Goal: Find specific page/section: Find specific page/section

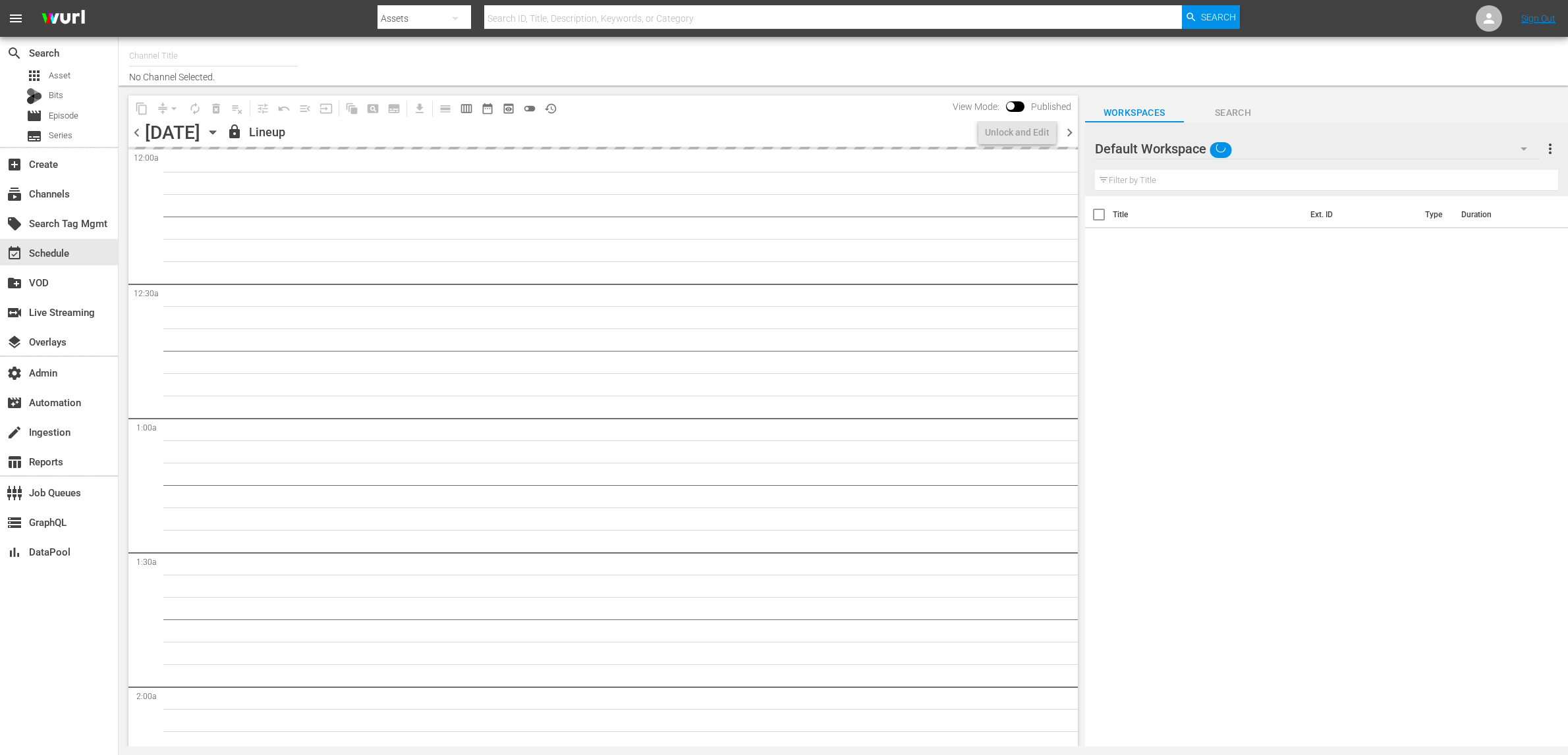
type input "So...Real (1455)"
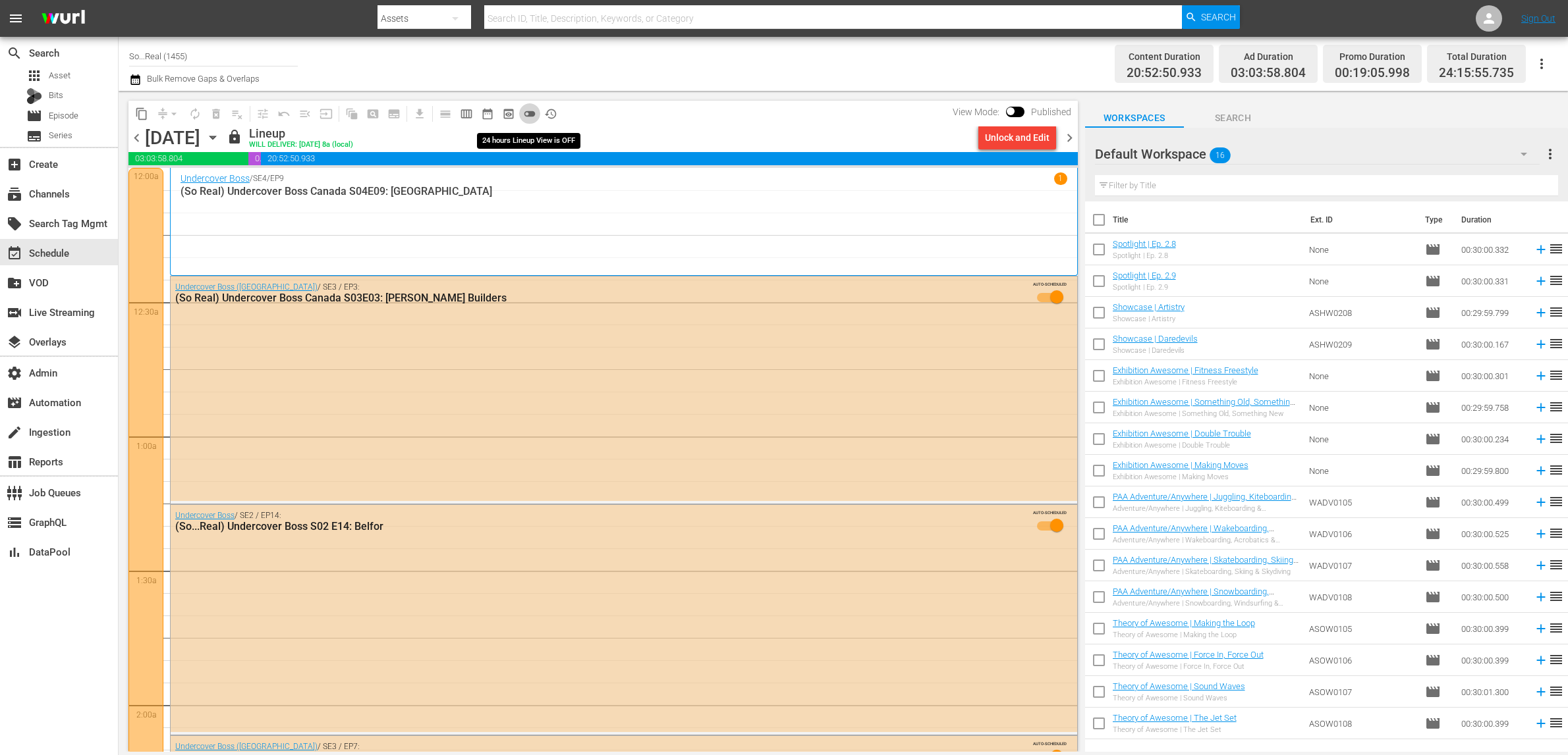
click at [529, 114] on span "toggle_off" at bounding box center [529, 113] width 13 height 13
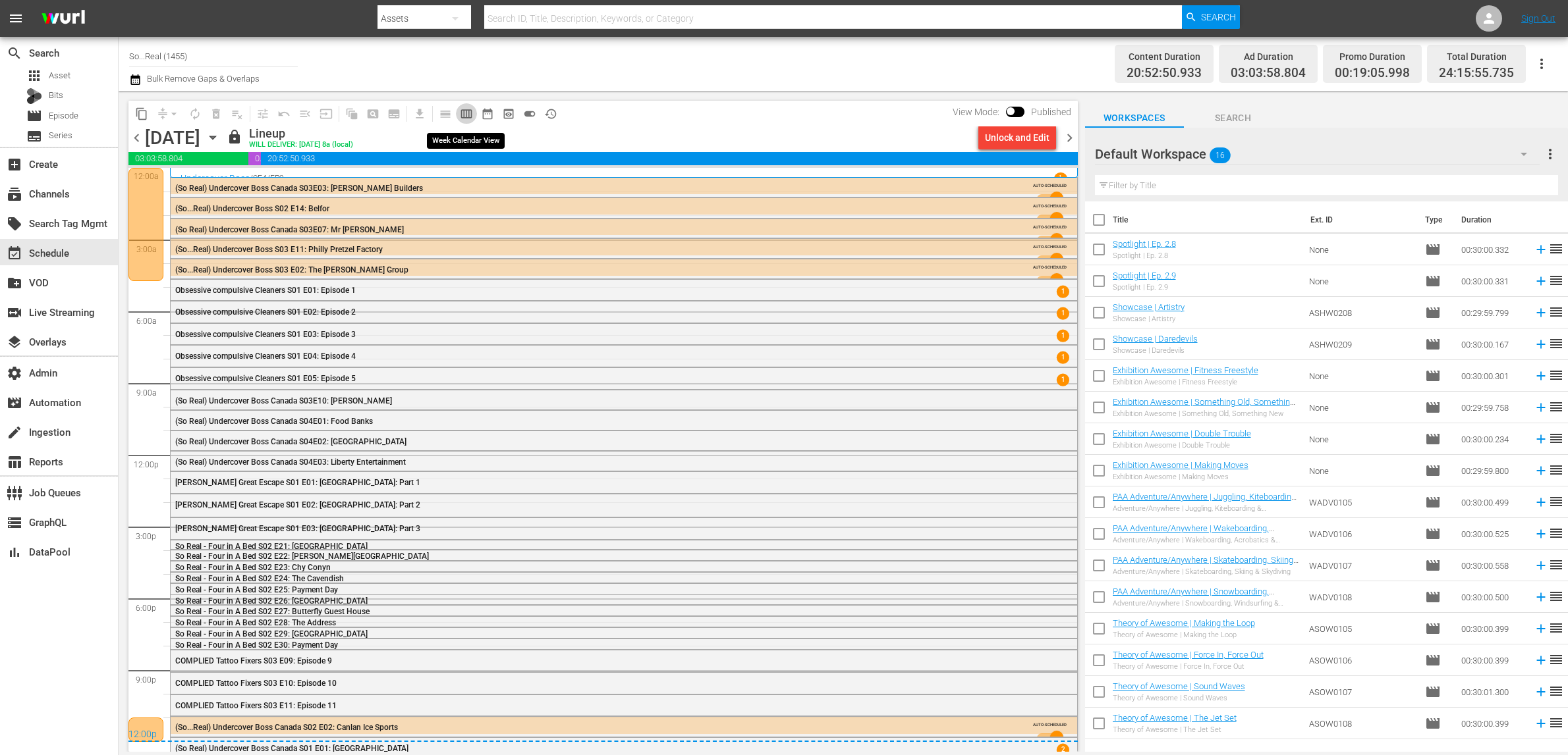
click at [467, 116] on span "calendar_view_week_outlined" at bounding box center [466, 113] width 13 height 13
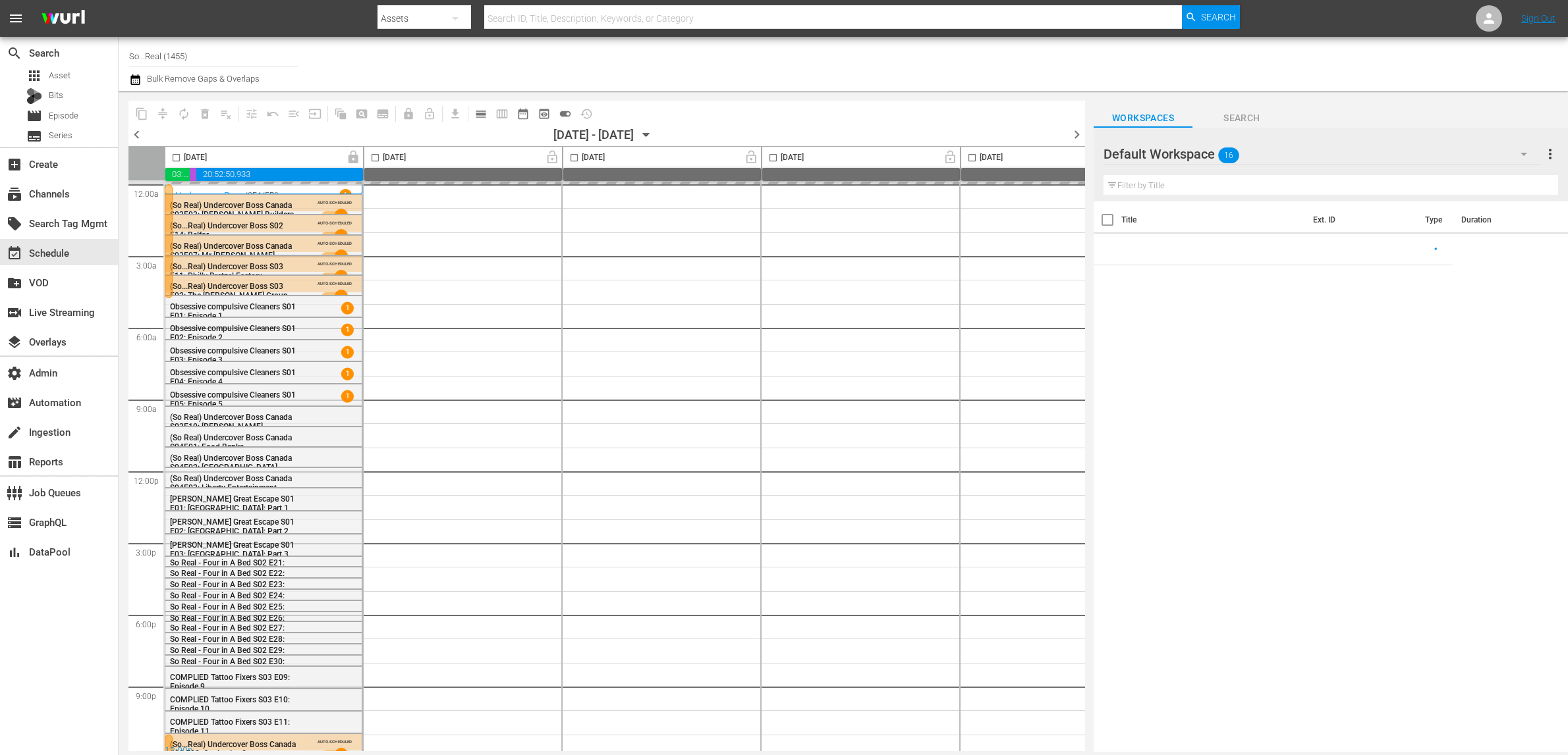
click at [145, 135] on div "chevron_left [DATE] - 11/02/[DATE] chevron_right" at bounding box center [606, 136] width 956 height 19
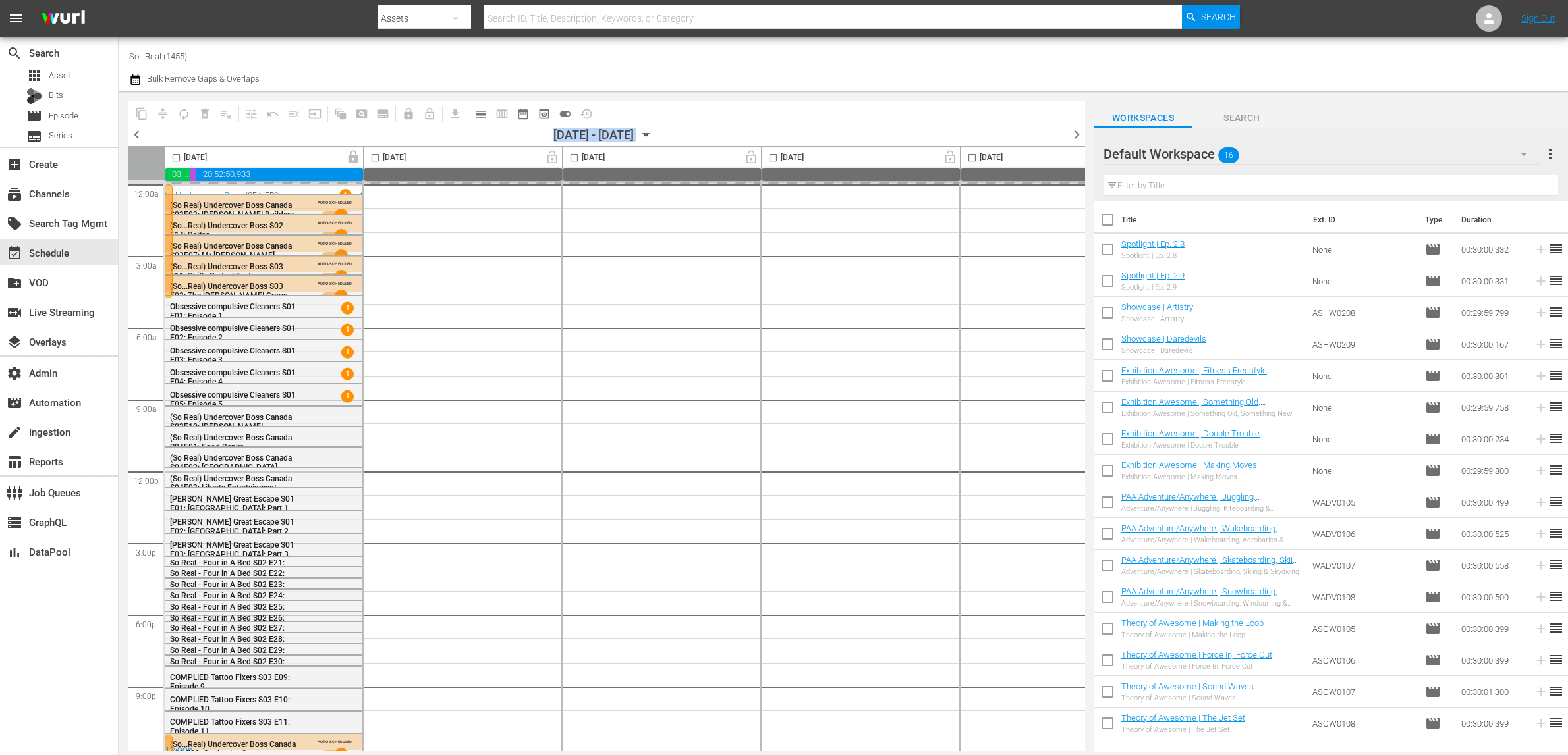
click at [145, 135] on div "chevron_left [DATE] - 11/02/[DATE] chevron_right" at bounding box center [606, 136] width 956 height 19
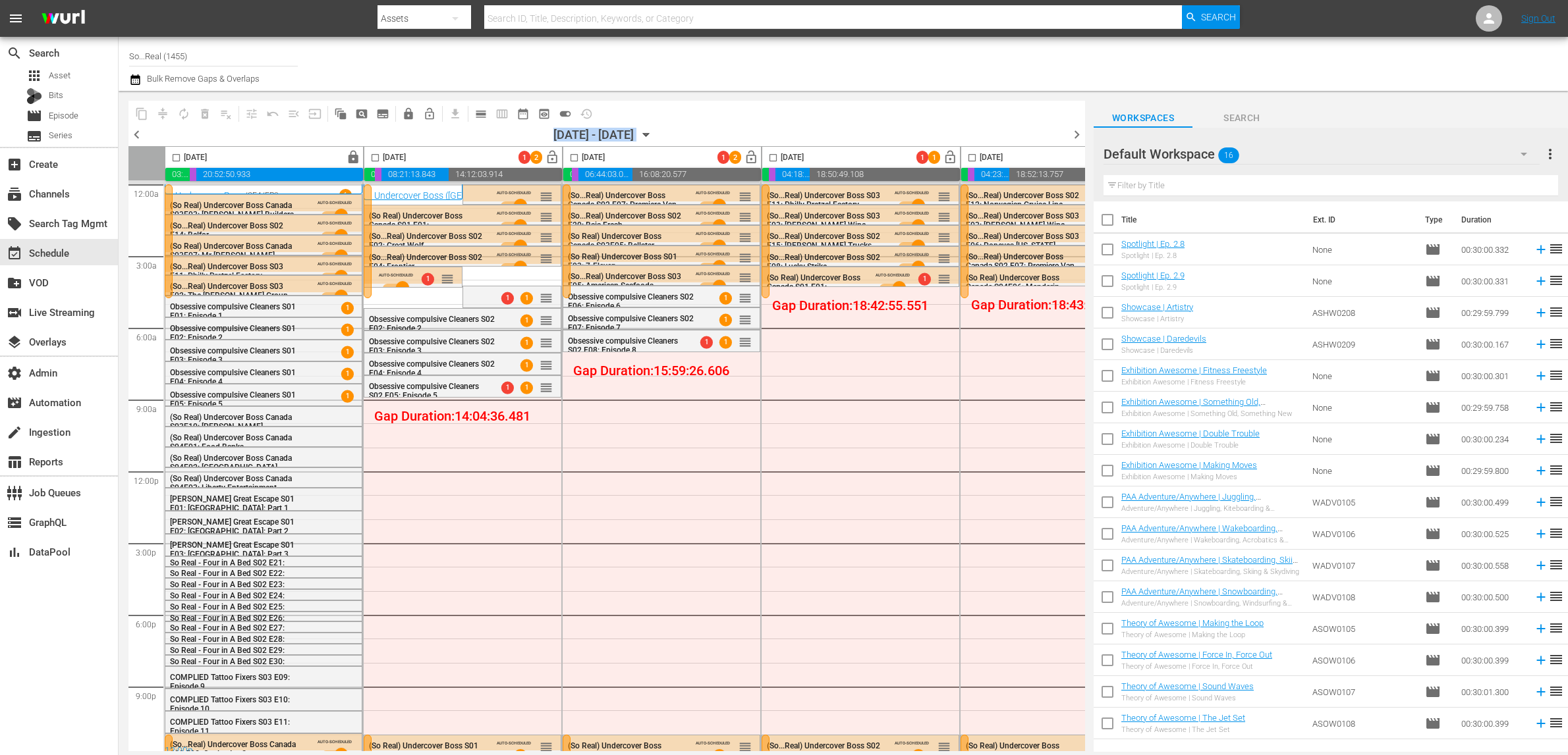
click at [140, 133] on span "chevron_left" at bounding box center [136, 135] width 17 height 17
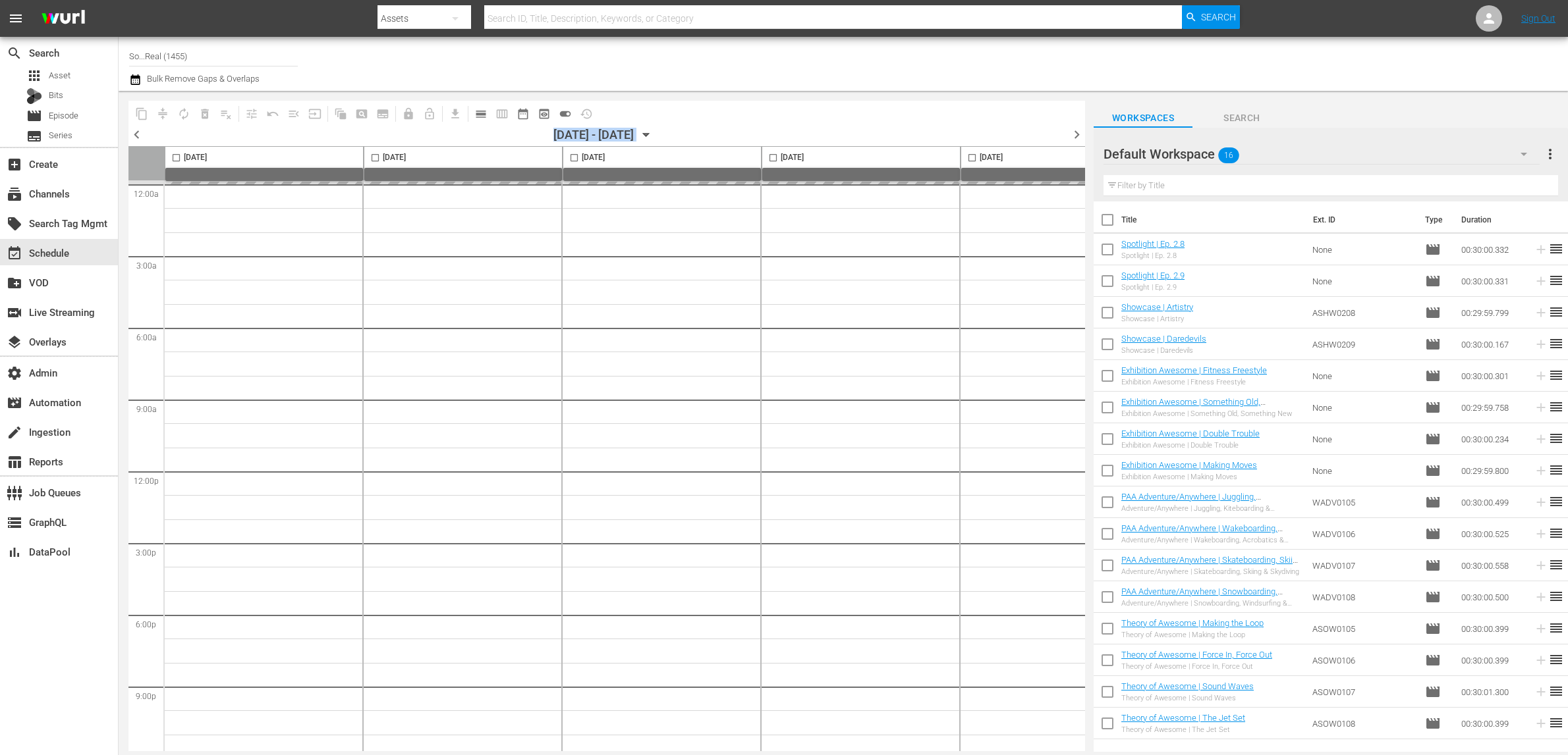
click at [143, 135] on span "chevron_left" at bounding box center [136, 135] width 17 height 17
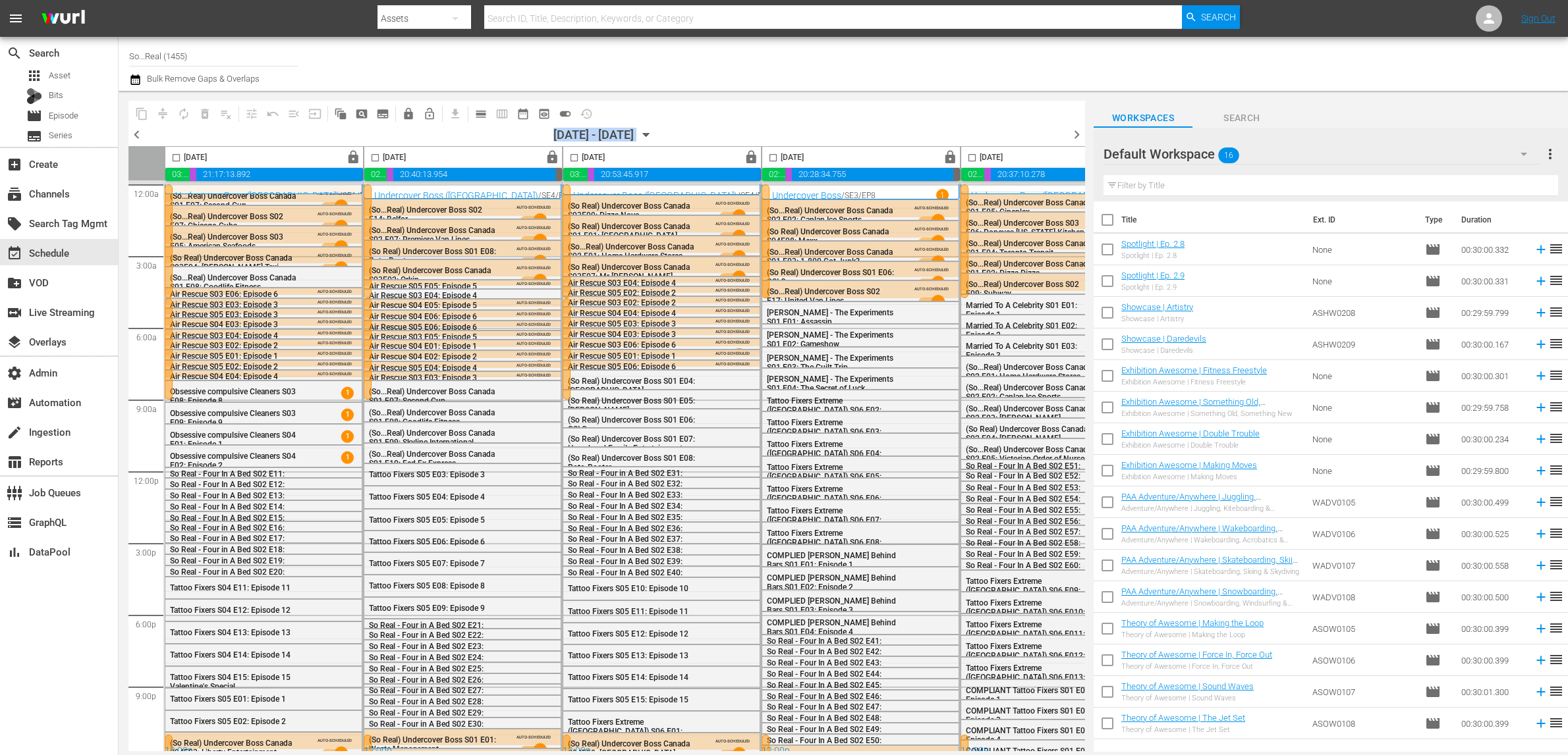
click at [653, 131] on icon "button" at bounding box center [646, 135] width 14 height 14
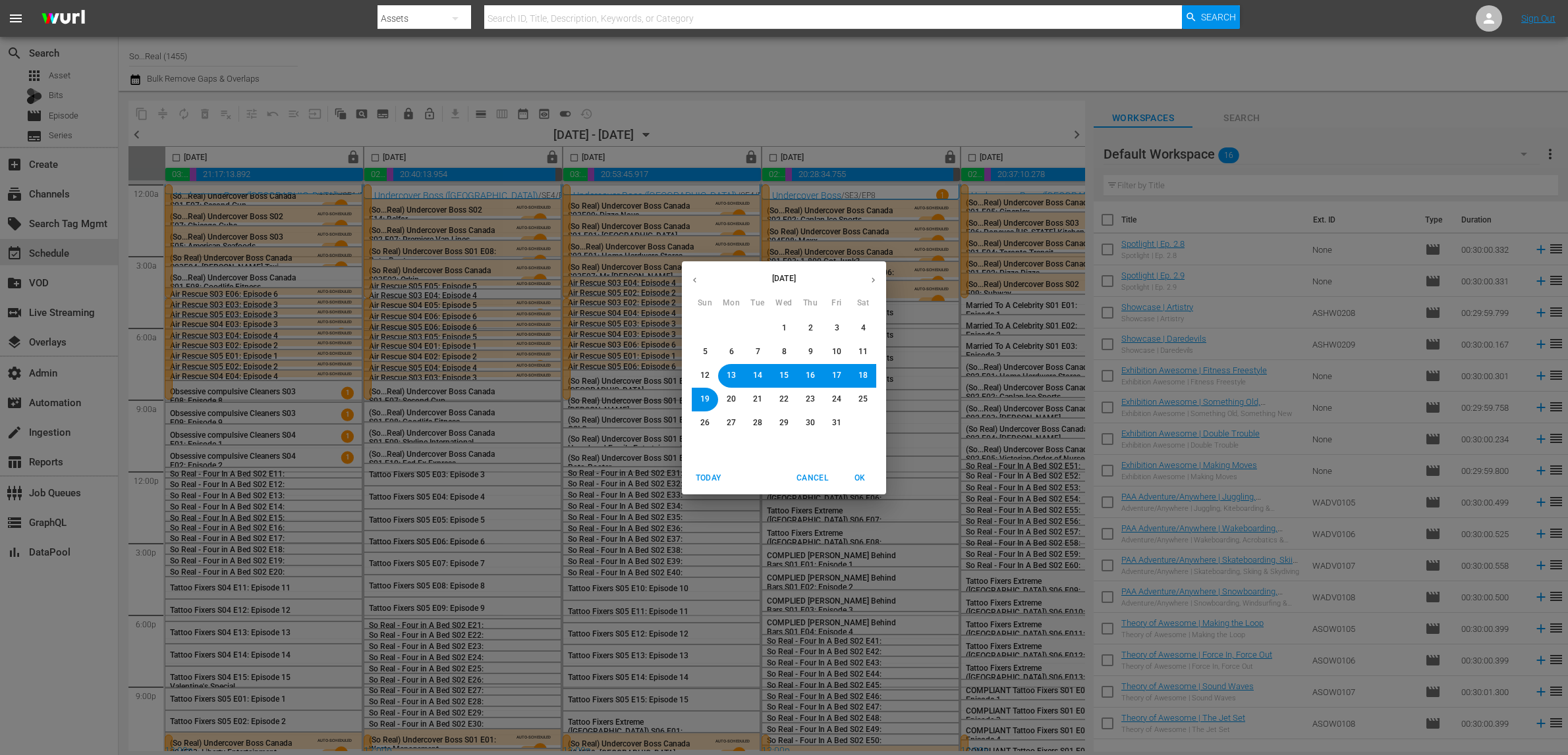
click at [707, 283] on p "[DATE]" at bounding box center [784, 278] width 153 height 12
click at [702, 279] on button "button" at bounding box center [694, 280] width 26 height 26
click at [702, 278] on button "button" at bounding box center [694, 280] width 26 height 26
click at [815, 400] on button "24" at bounding box center [810, 399] width 24 height 24
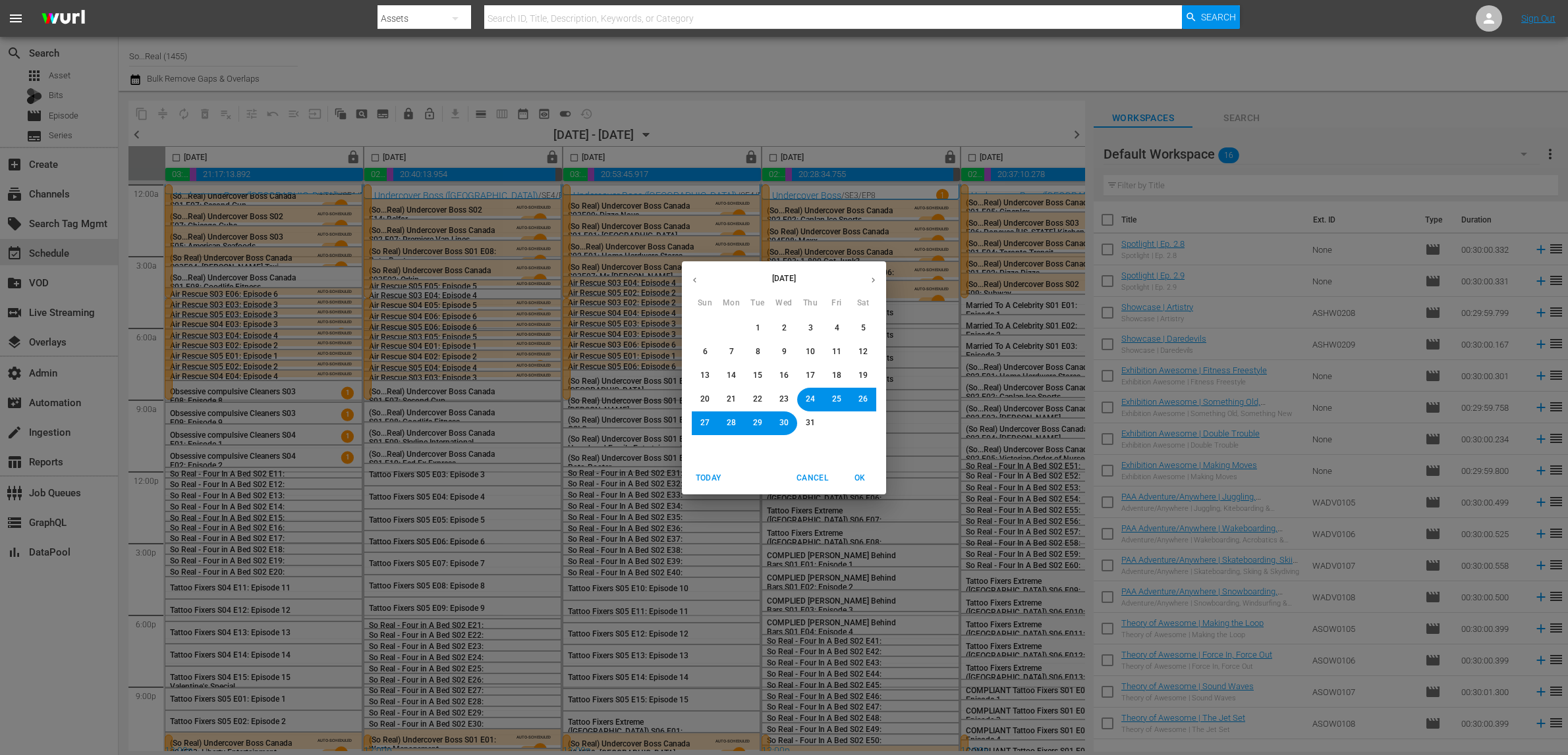
click at [861, 474] on span "OK" at bounding box center [860, 479] width 32 height 14
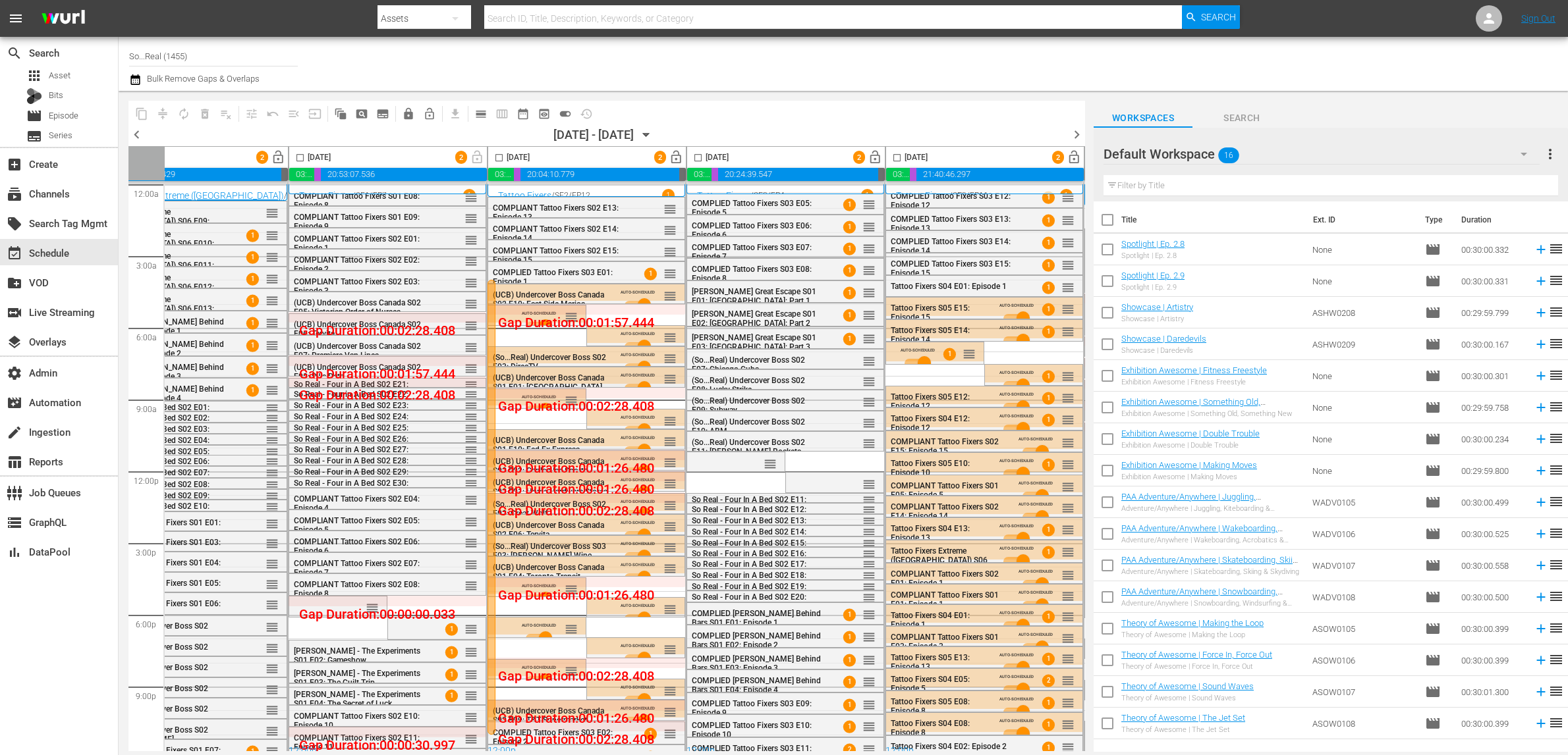
scroll to position [0, 295]
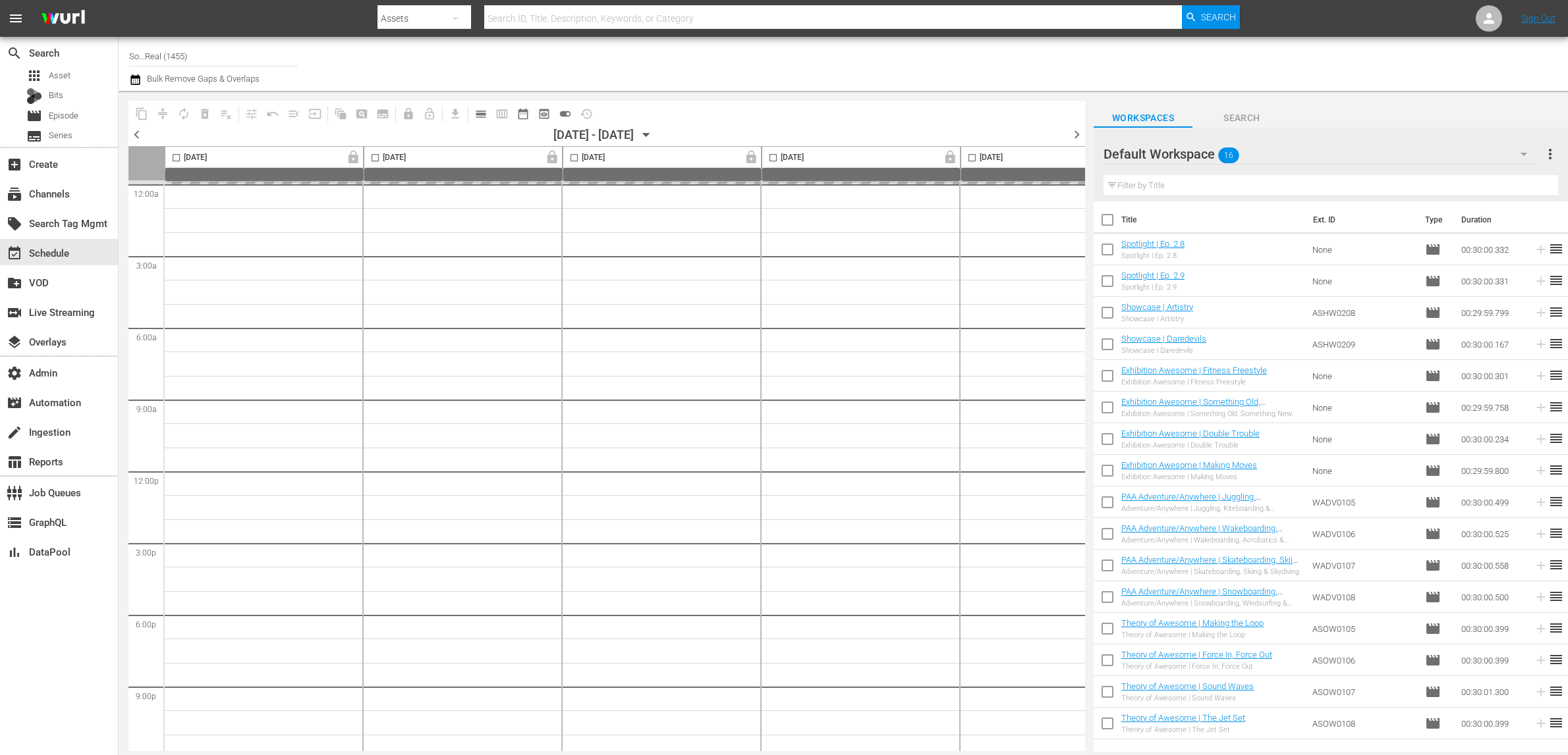
scroll to position [0, 97]
click at [1072, 131] on span "chevron_right" at bounding box center [1077, 135] width 17 height 17
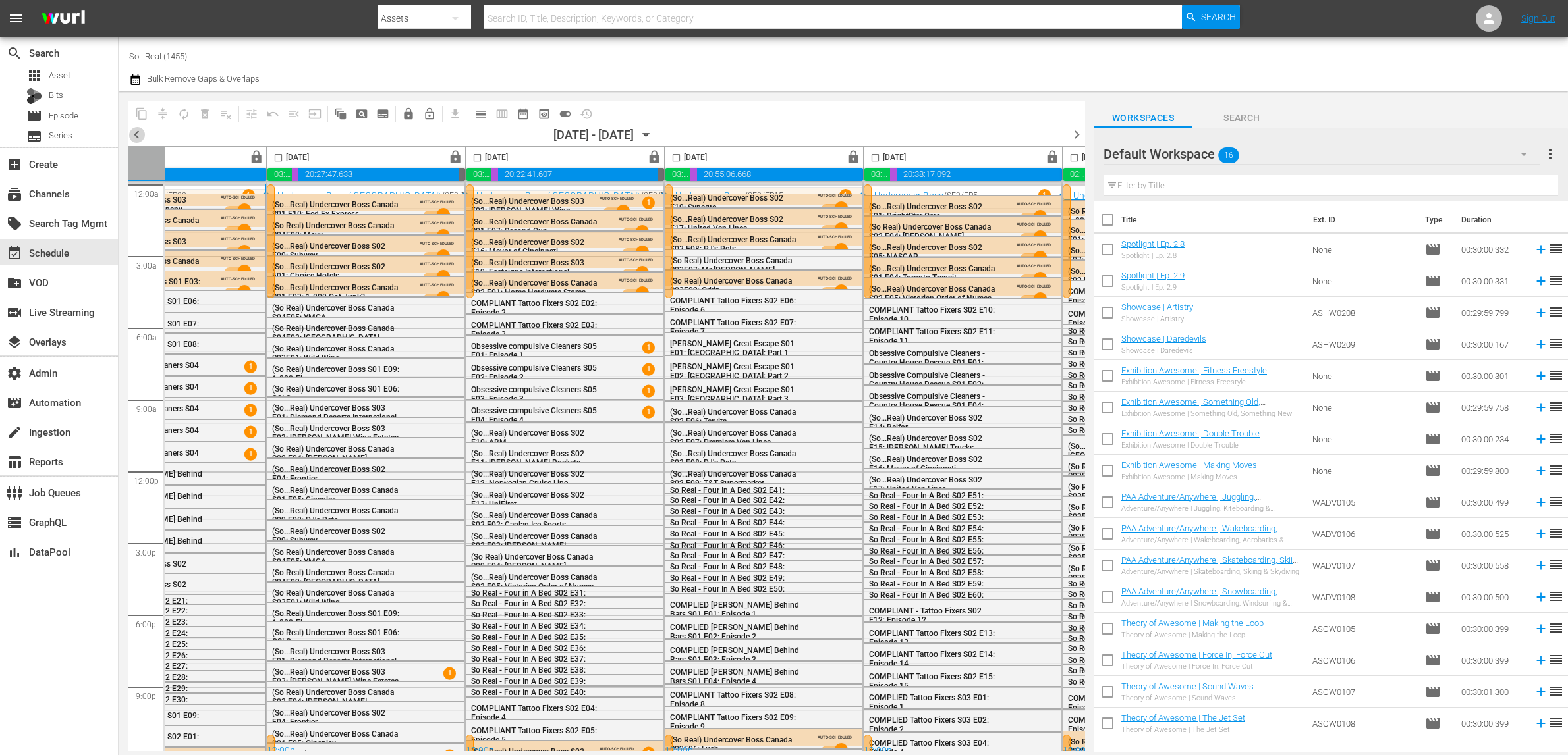
click at [135, 137] on span "chevron_left" at bounding box center [136, 135] width 17 height 17
click at [135, 137] on span "chevron_left" at bounding box center [136, 135] width 17 height 17
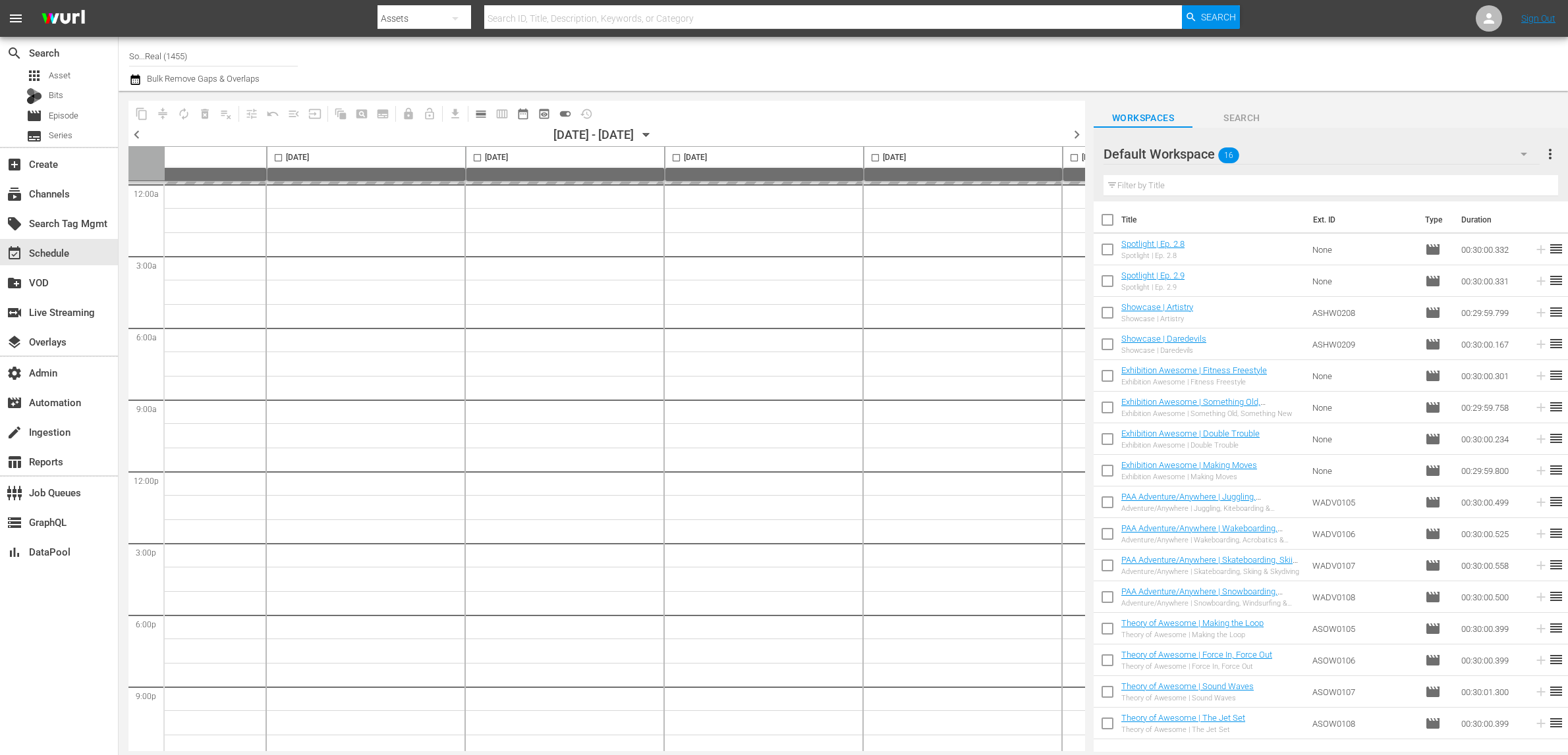
click at [135, 137] on span "chevron_left" at bounding box center [136, 135] width 17 height 17
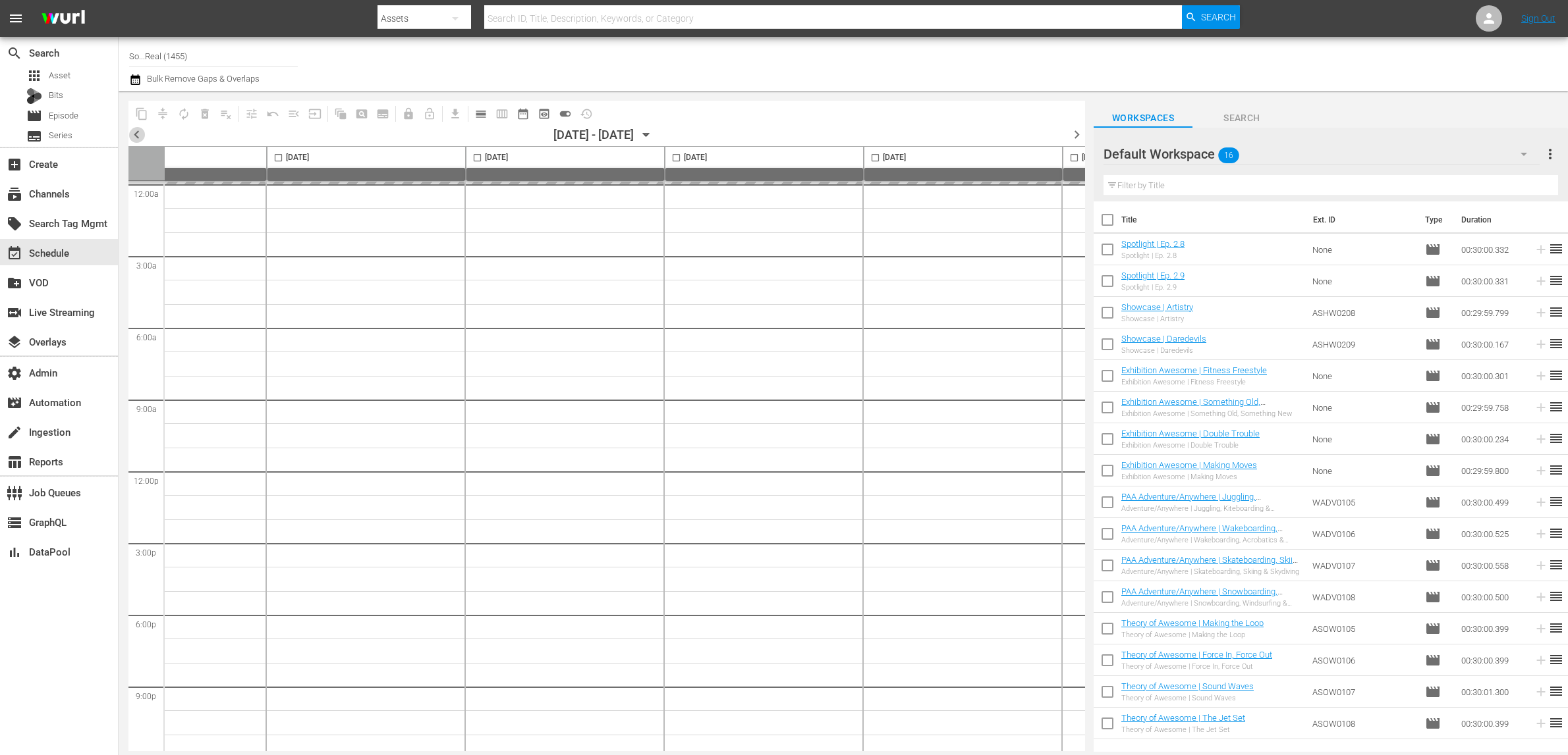
click at [135, 137] on span "chevron_left" at bounding box center [136, 135] width 17 height 17
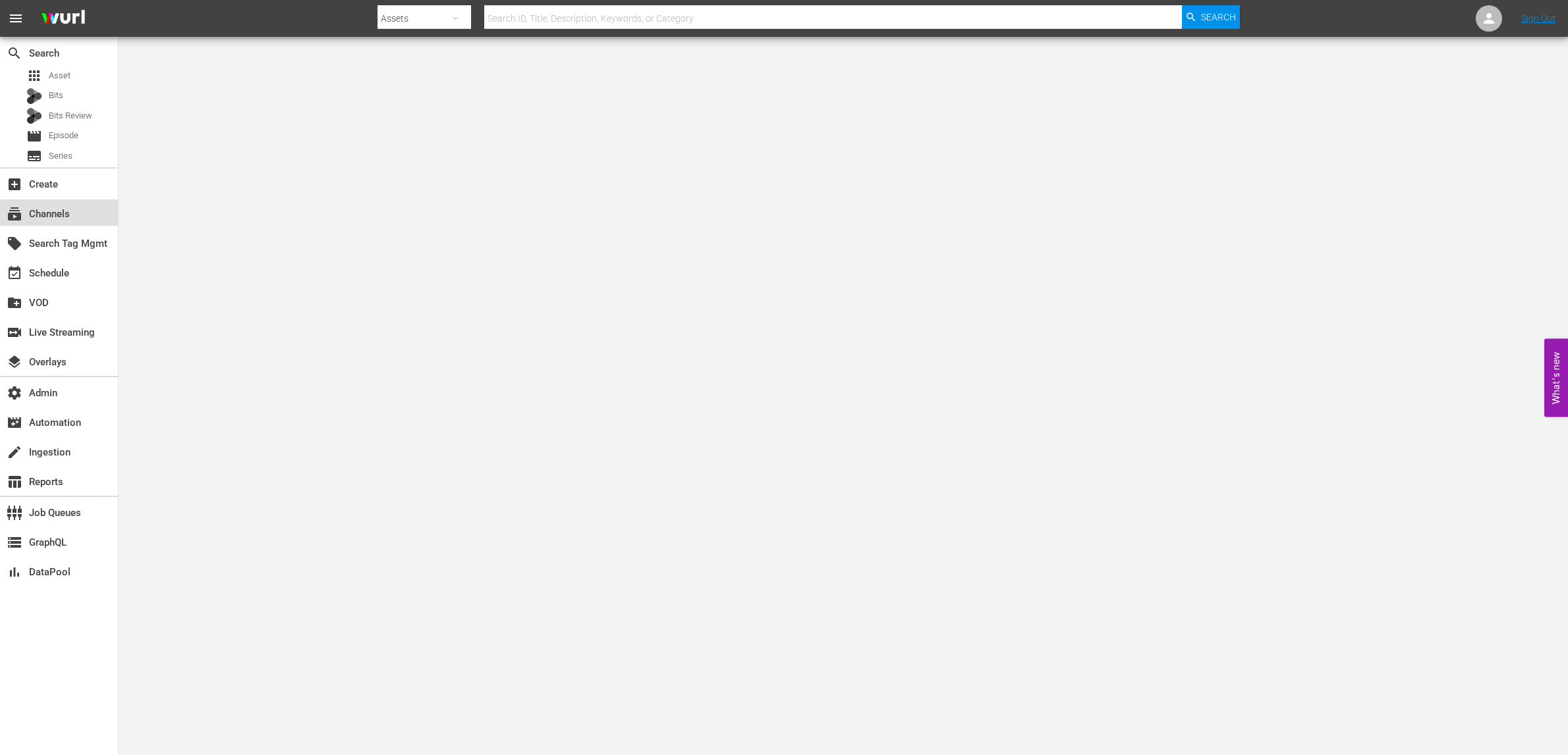
click at [69, 216] on div "subscriptions Channels" at bounding box center [36, 212] width 73 height 12
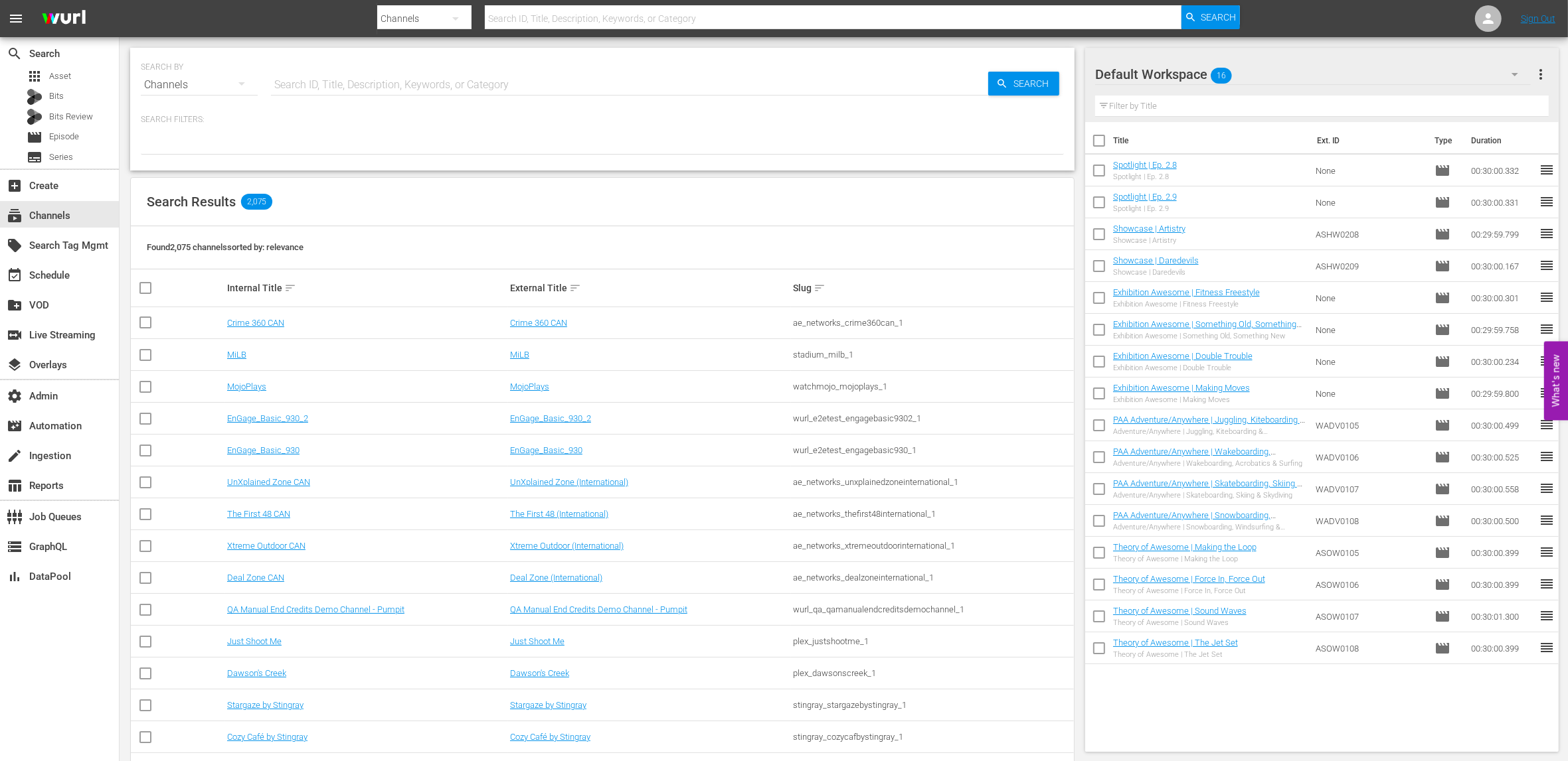
click at [417, 85] on input "text" at bounding box center [629, 85] width 717 height 32
type input "rugby"
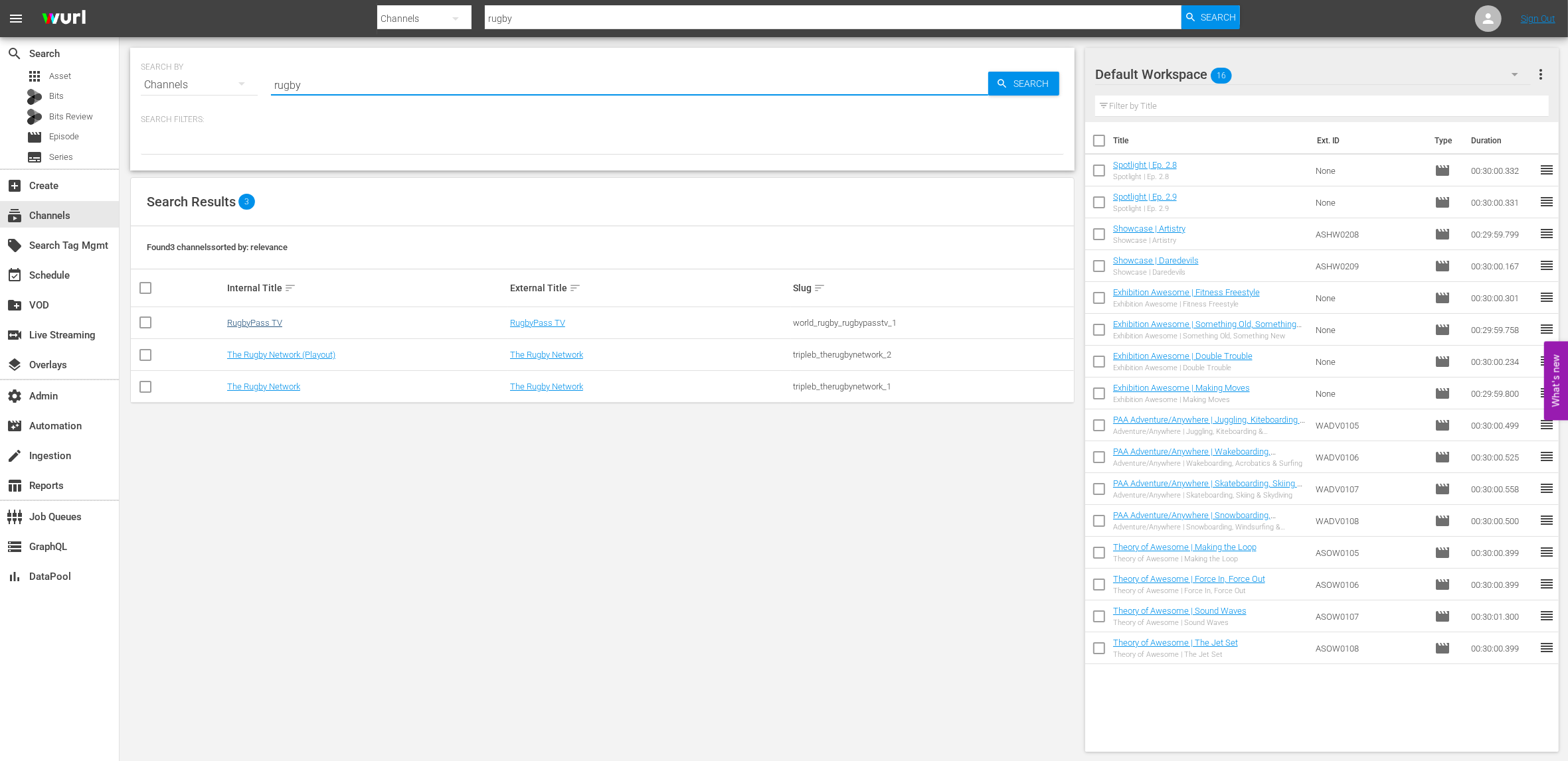
type input "rugby"
click at [259, 320] on link "RugbyPass TV" at bounding box center [254, 322] width 55 height 10
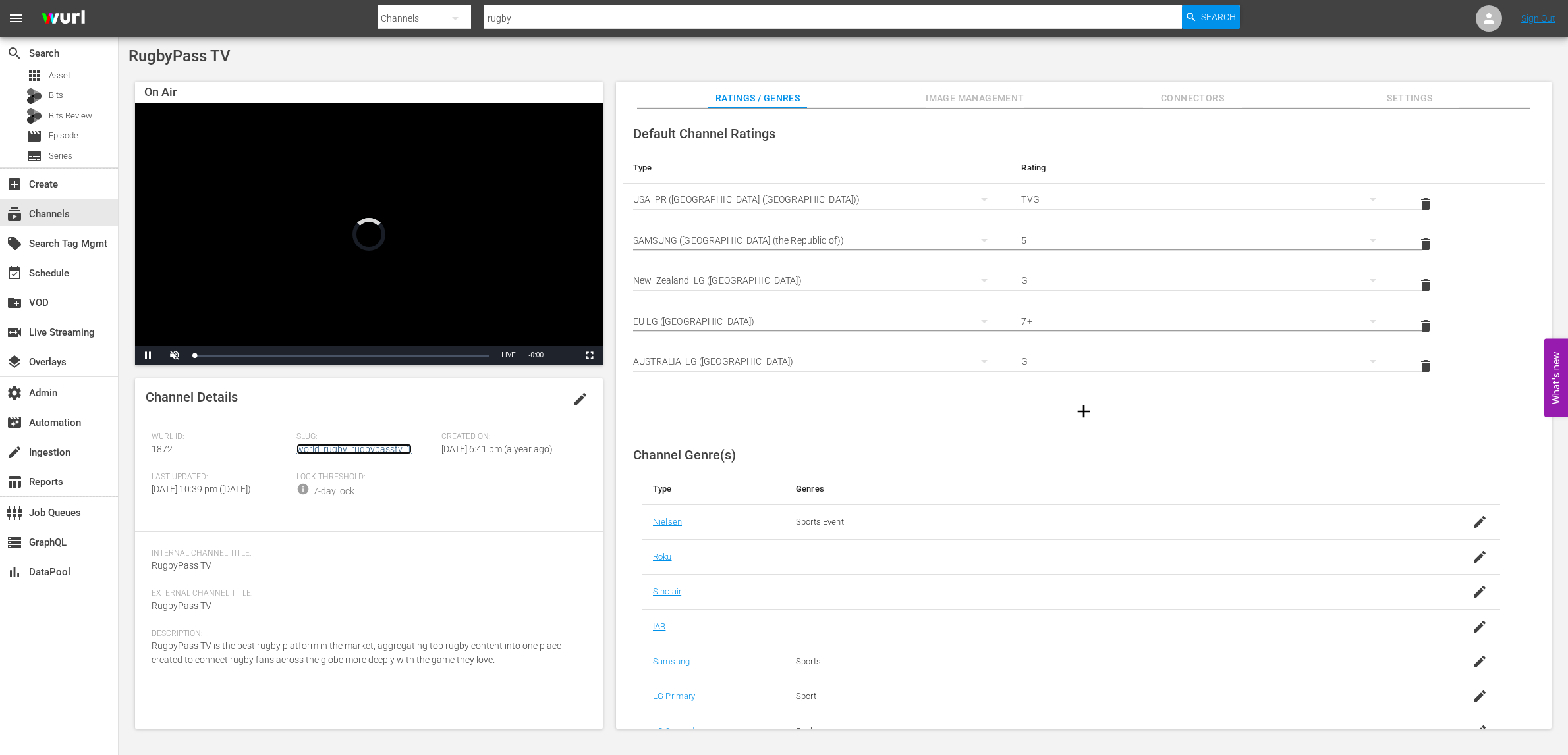
click at [358, 451] on link "world_rugby_rugbypasstv_1" at bounding box center [354, 449] width 115 height 11
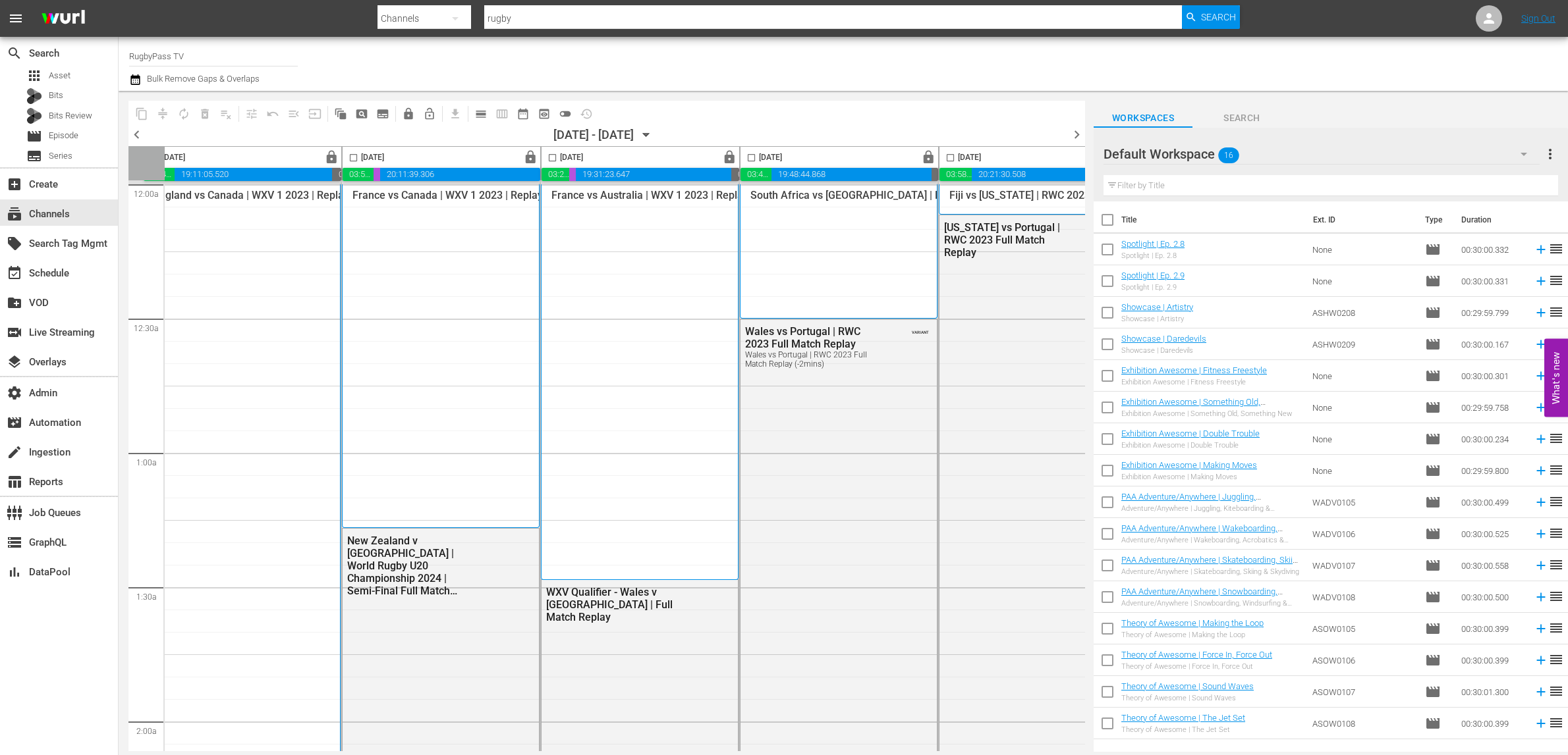
scroll to position [0, 186]
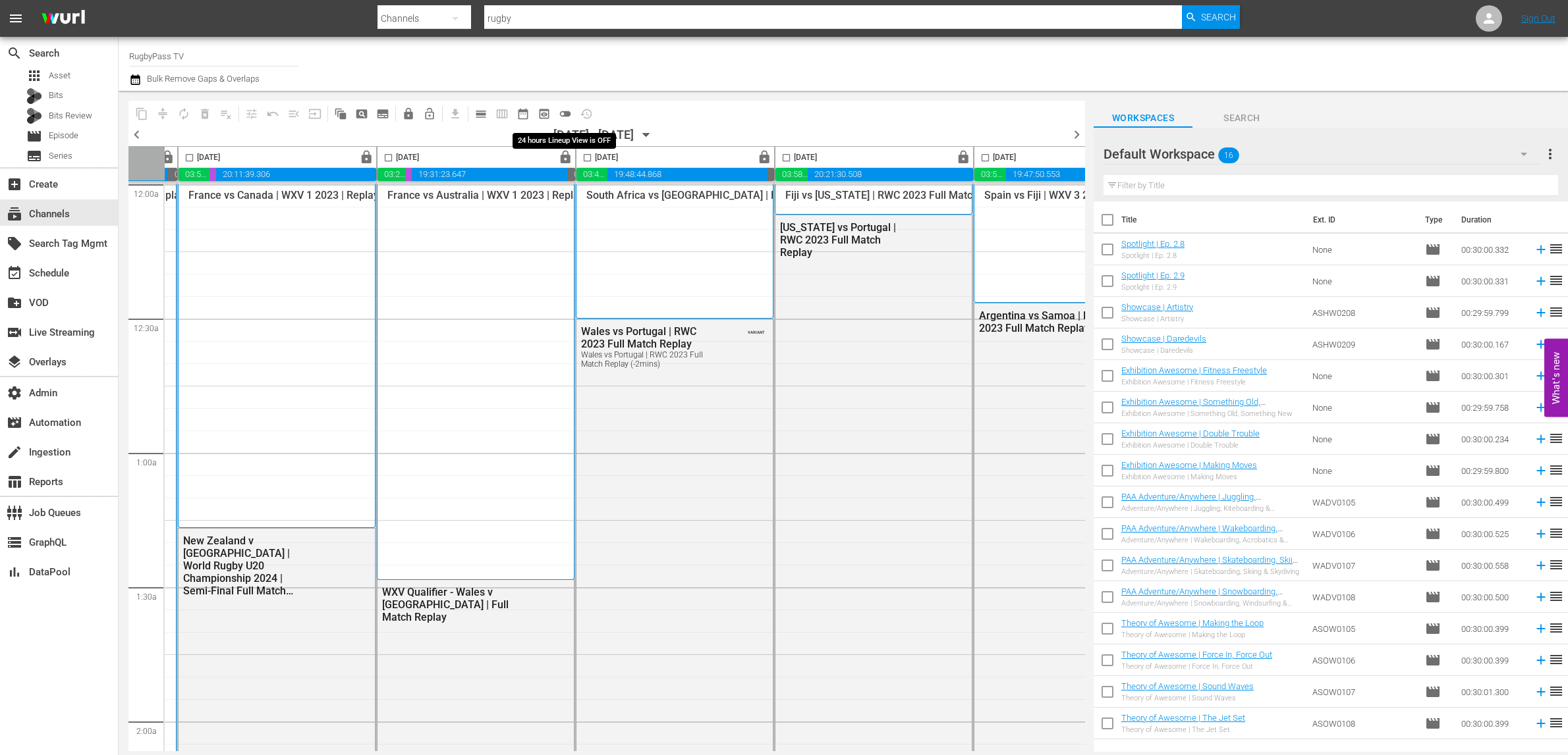
click at [570, 112] on span "toggle_off" at bounding box center [565, 113] width 13 height 13
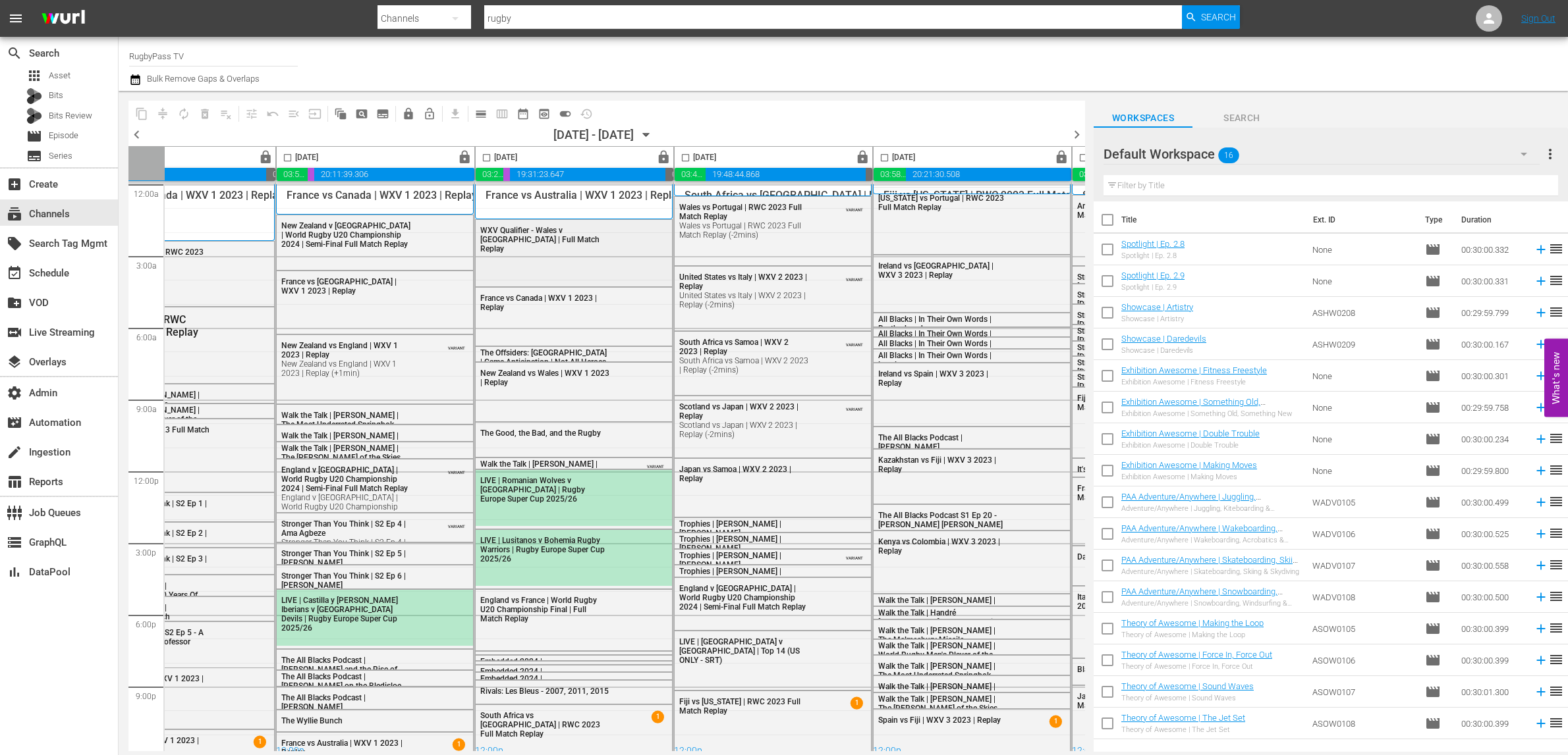
scroll to position [0, 0]
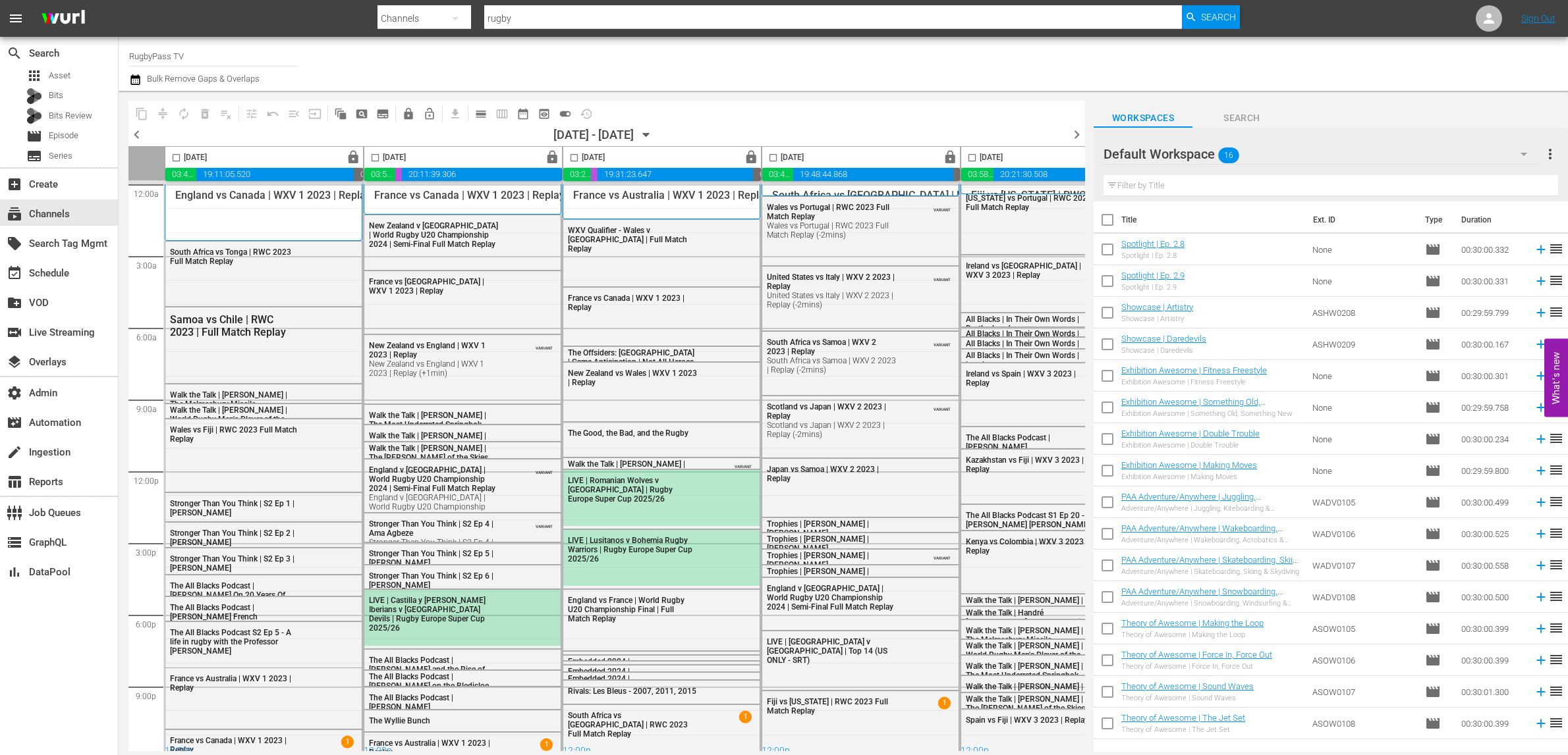
click at [514, 614] on div "LIVE | Castilla y Leon Iberians v Brussels Devils | Rugby Europe Super Cup 2025…" at bounding box center [462, 614] width 197 height 48
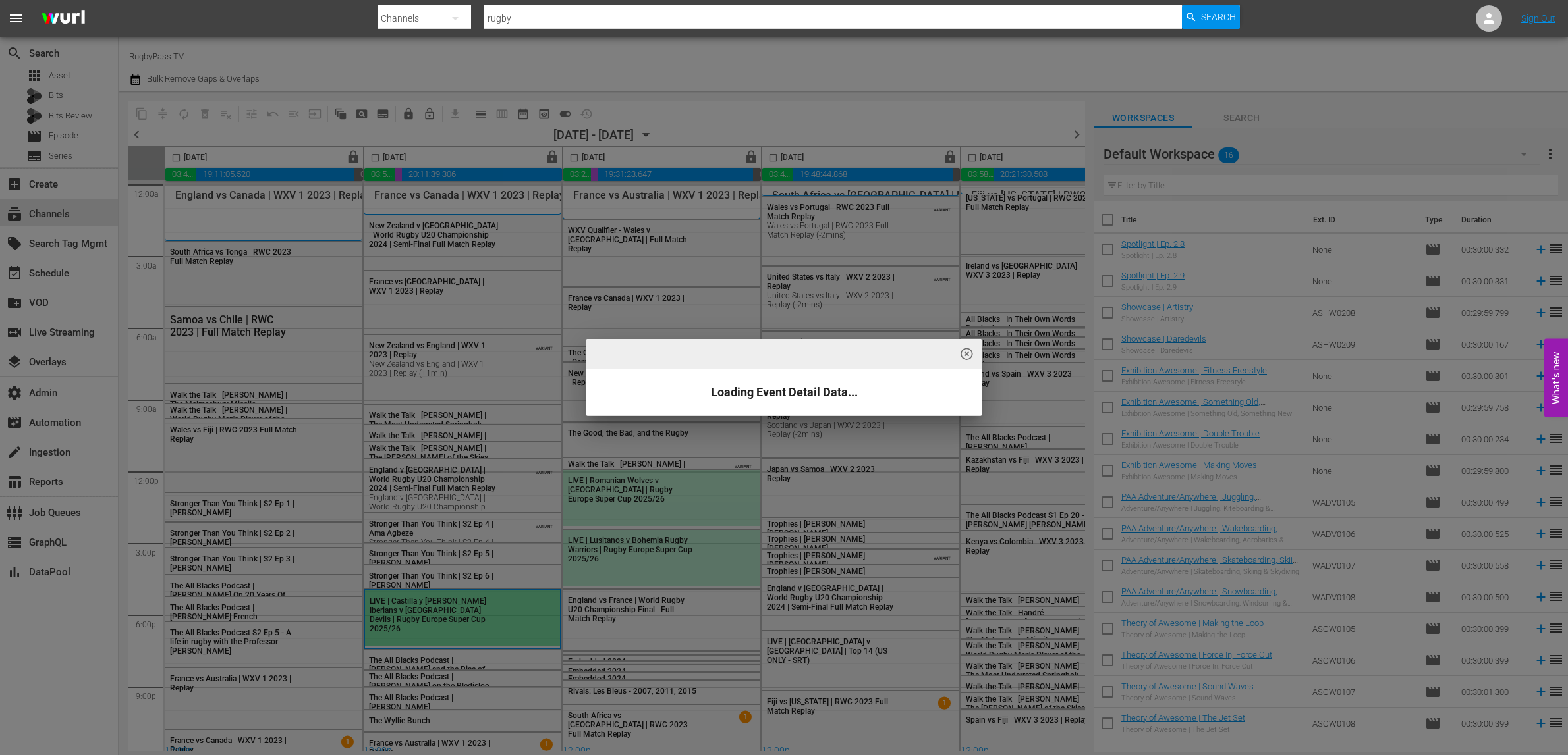
click at [653, 505] on div "highlight_off_icon Loading Event Detail Data..." at bounding box center [784, 377] width 1568 height 755
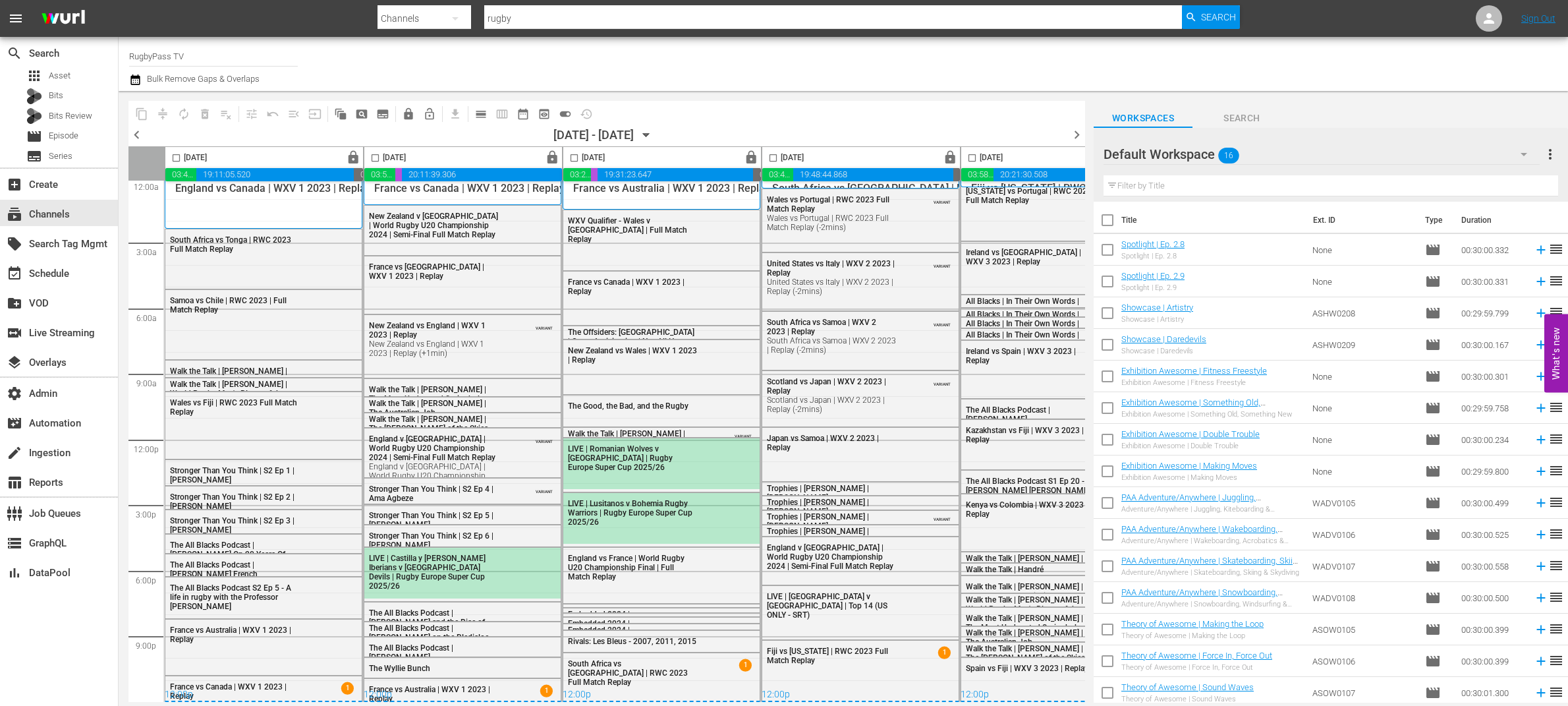
scroll to position [11, 0]
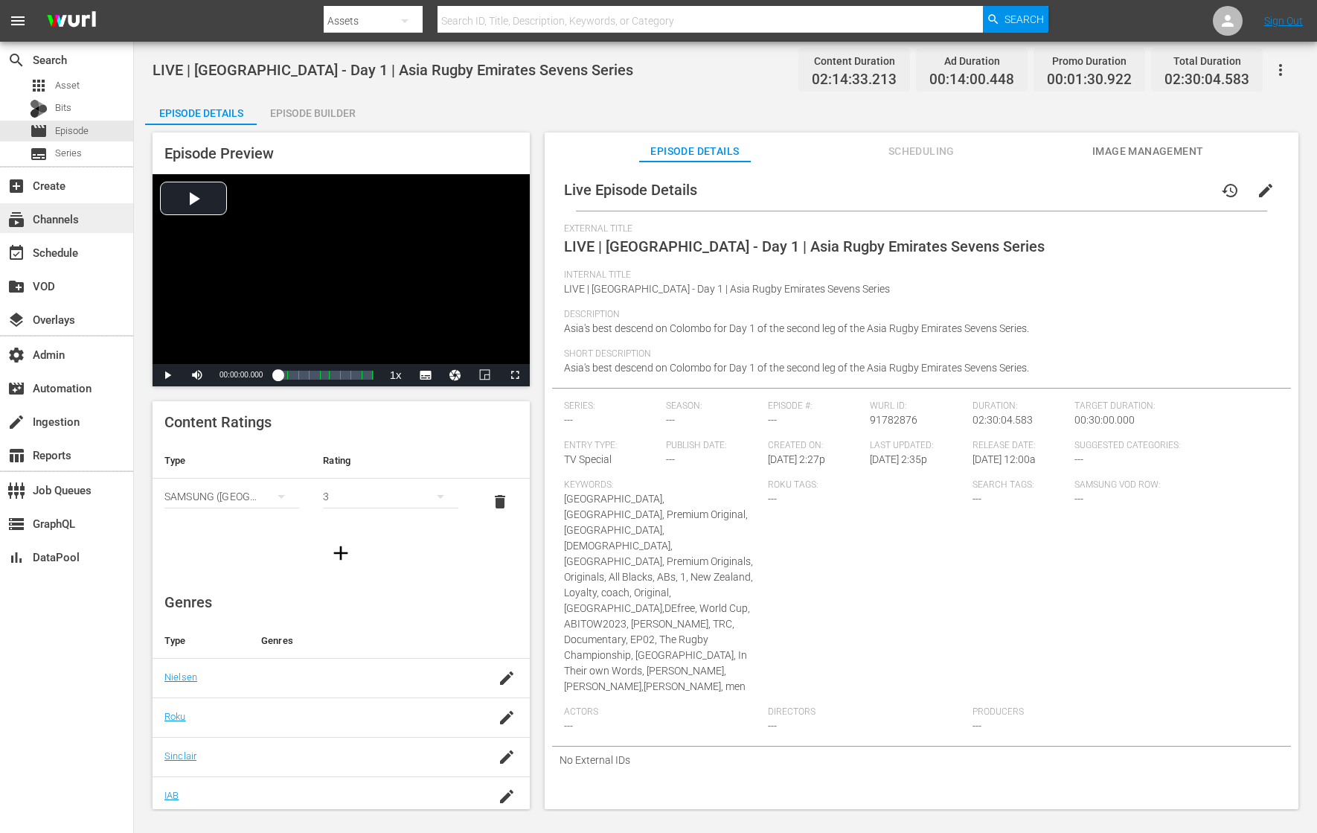
click at [71, 216] on div "subscriptions Channels" at bounding box center [41, 216] width 83 height 13
